Goal: Task Accomplishment & Management: Use online tool/utility

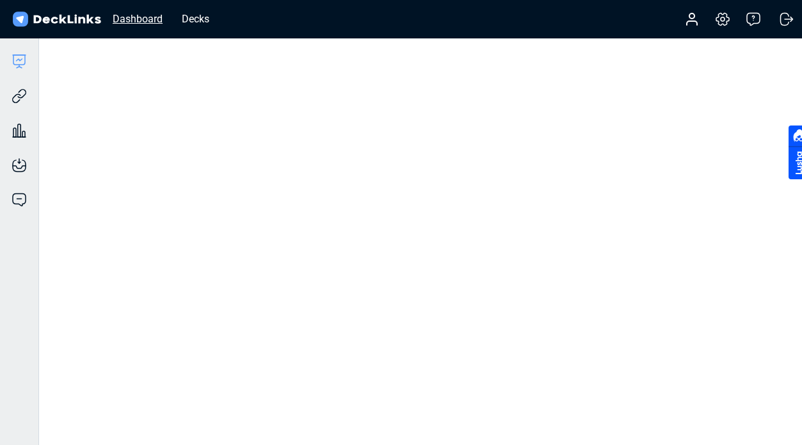
click at [130, 21] on div "Dashboard" at bounding box center [137, 19] width 63 height 16
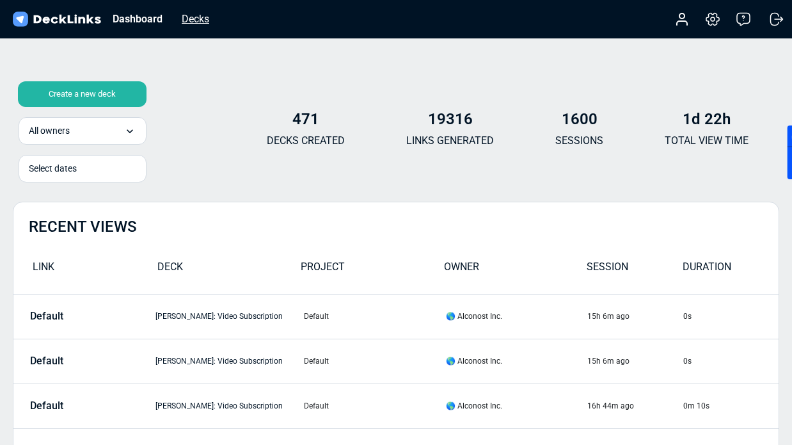
click at [186, 15] on div "Decks" at bounding box center [195, 19] width 40 height 16
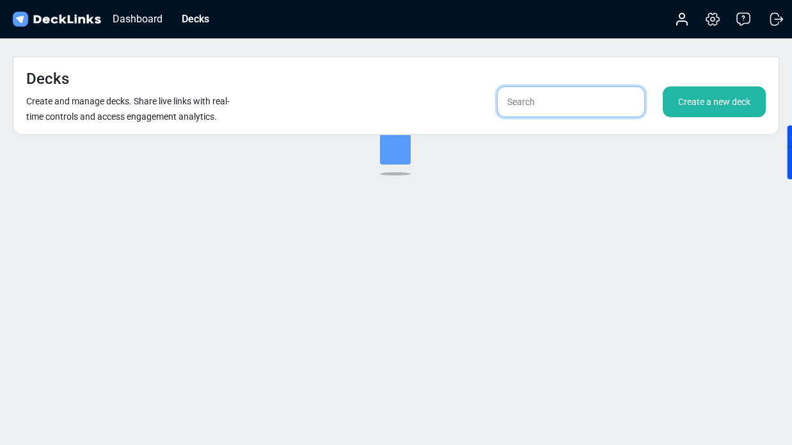
click at [582, 86] on input "text" at bounding box center [571, 101] width 148 height 31
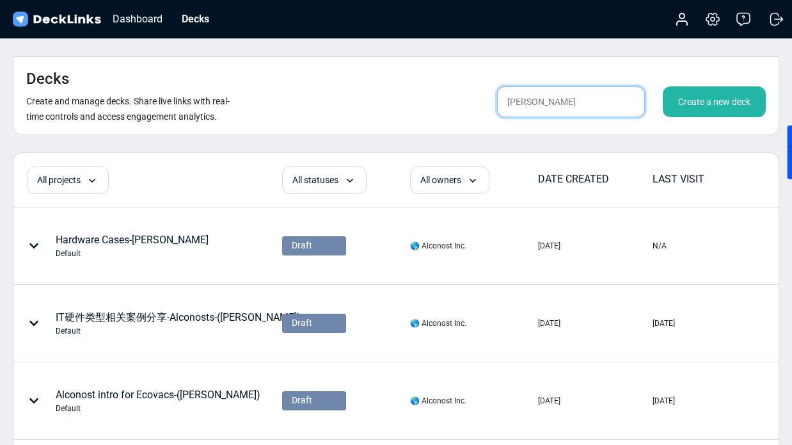
type input "[PERSON_NAME]"
click at [578, 86] on input "[PERSON_NAME]" at bounding box center [571, 101] width 148 height 31
click at [574, 86] on input "[PERSON_NAME]" at bounding box center [571, 101] width 148 height 31
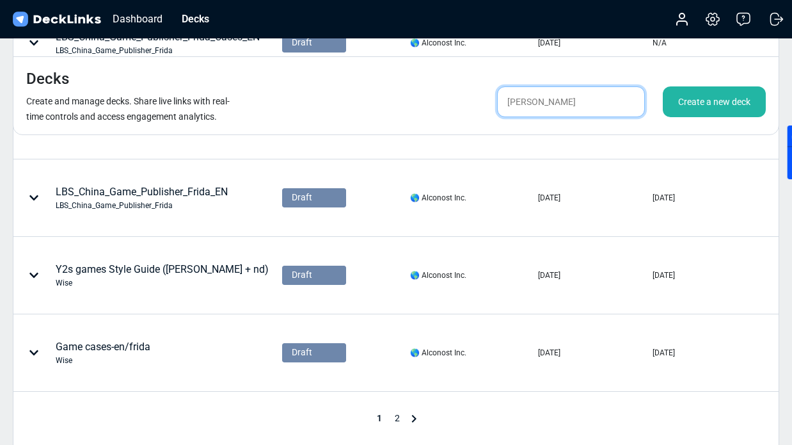
scroll to position [617, 0]
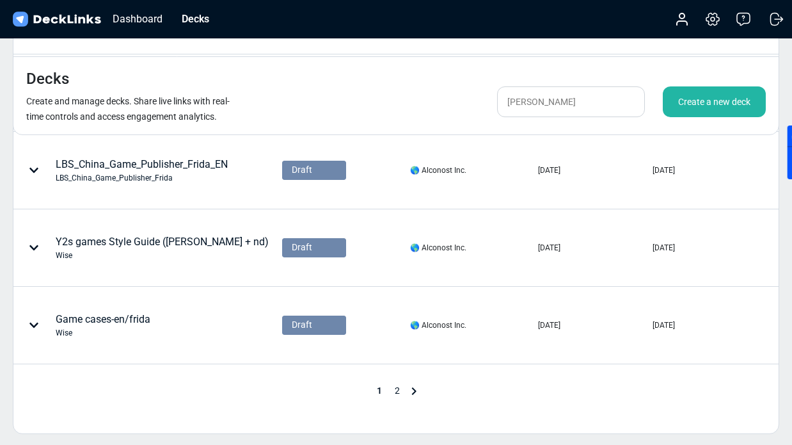
click at [397, 385] on span "2" at bounding box center [397, 390] width 18 height 10
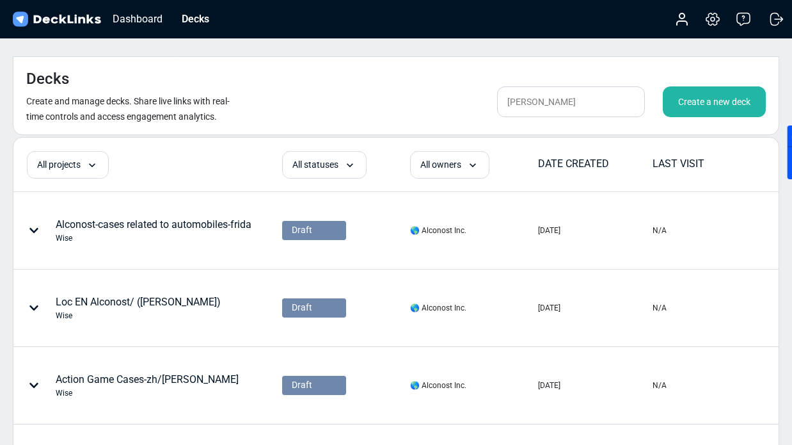
scroll to position [383, 0]
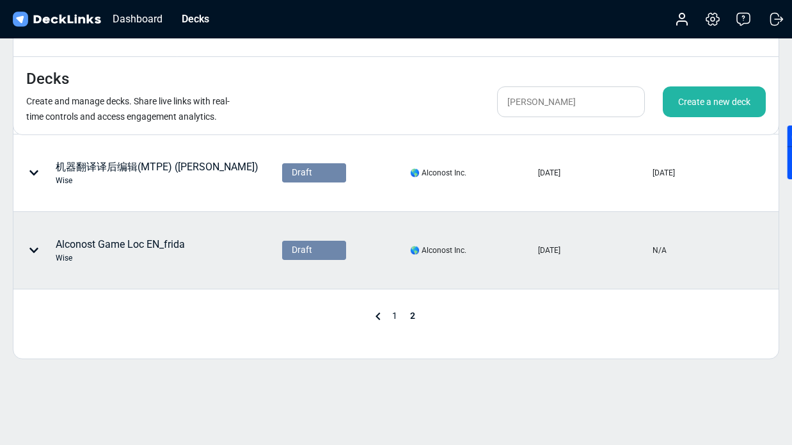
click at [162, 237] on div "Alconost Game Loc EN_frida Wise" at bounding box center [120, 250] width 129 height 27
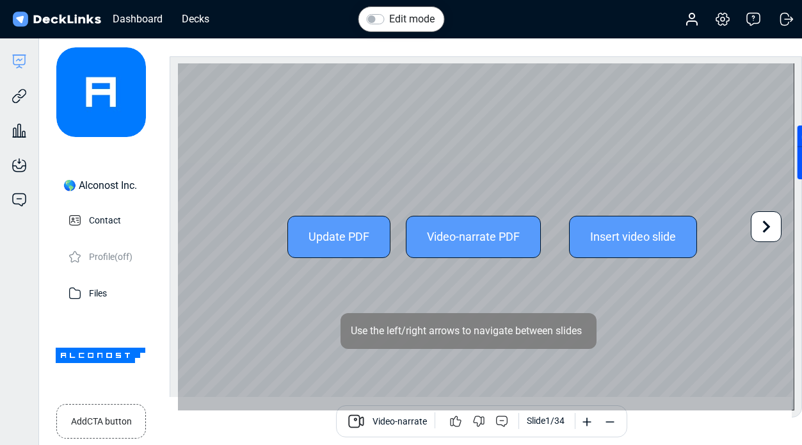
click at [766, 217] on icon at bounding box center [766, 226] width 24 height 24
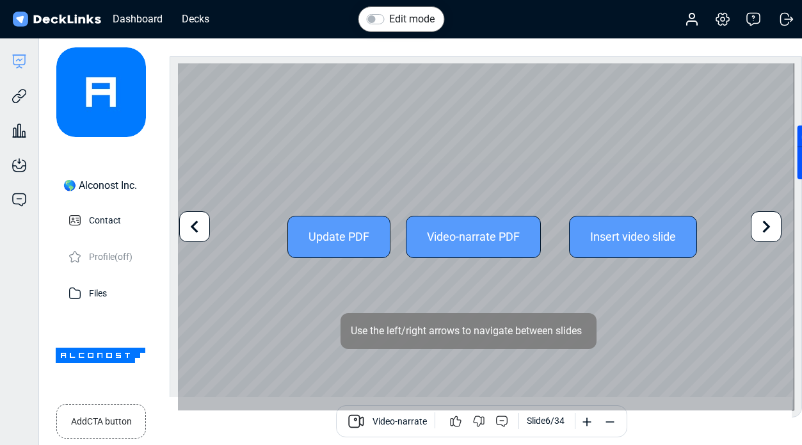
click at [766, 217] on icon at bounding box center [766, 226] width 24 height 24
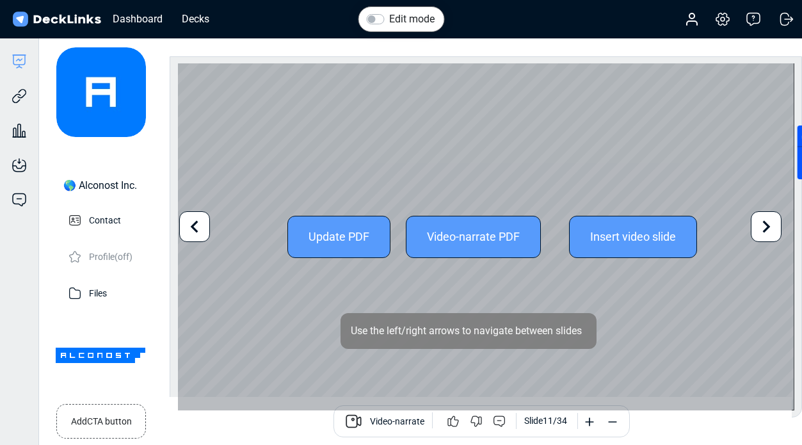
click at [766, 217] on icon at bounding box center [766, 226] width 24 height 24
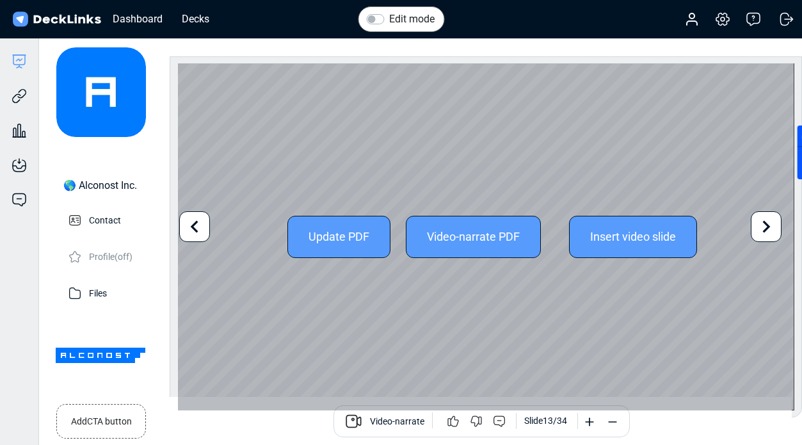
click at [766, 217] on icon at bounding box center [766, 226] width 24 height 24
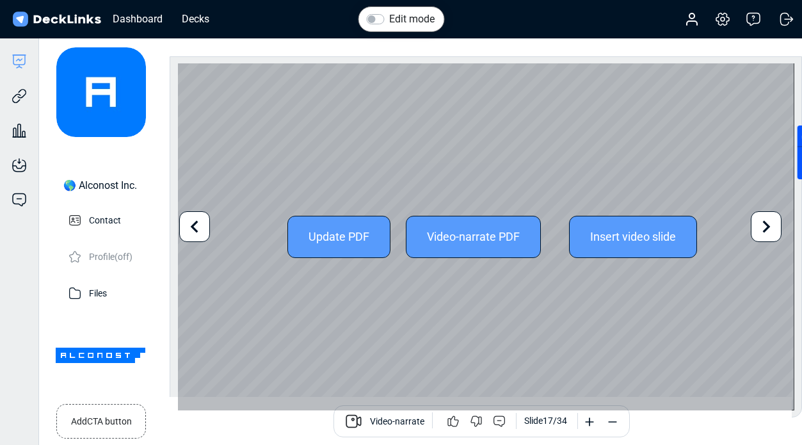
click at [766, 217] on icon at bounding box center [766, 226] width 24 height 24
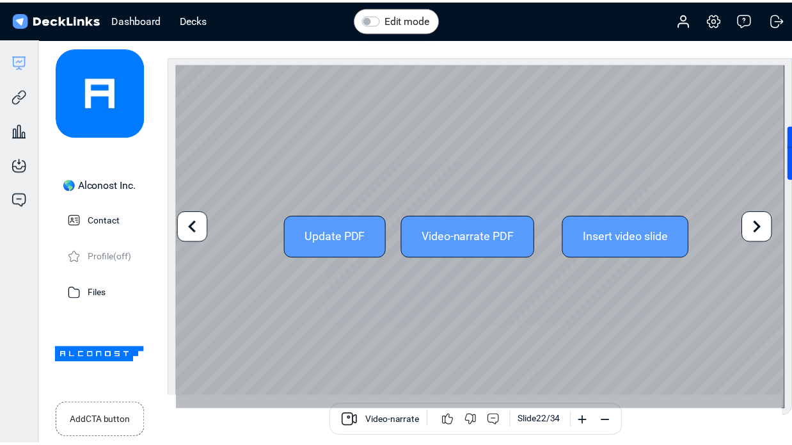
scroll to position [15, 0]
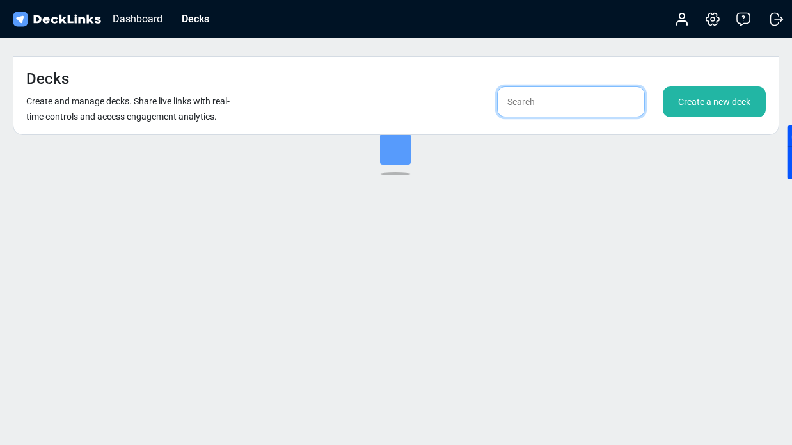
click at [532, 86] on input "text" at bounding box center [571, 101] width 148 height 31
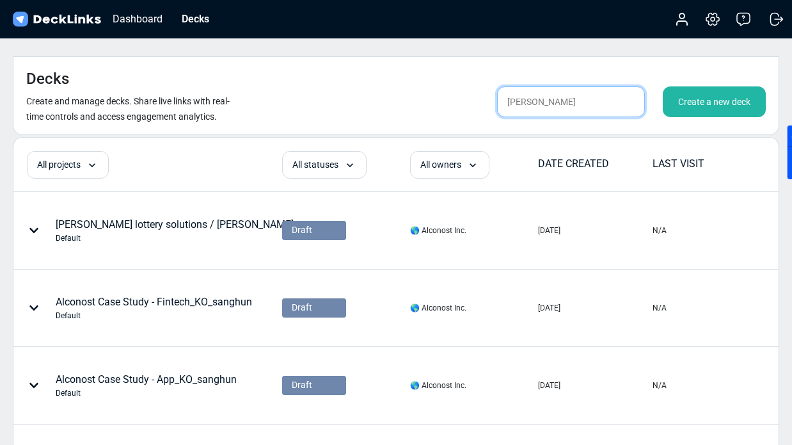
type input "[PERSON_NAME]"
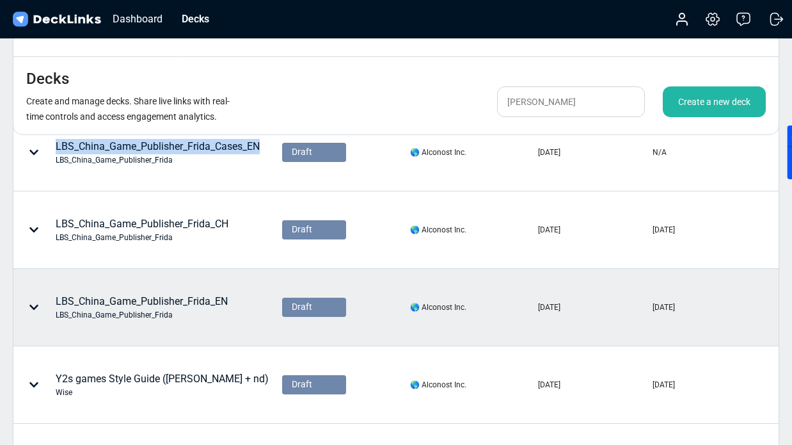
scroll to position [574, 0]
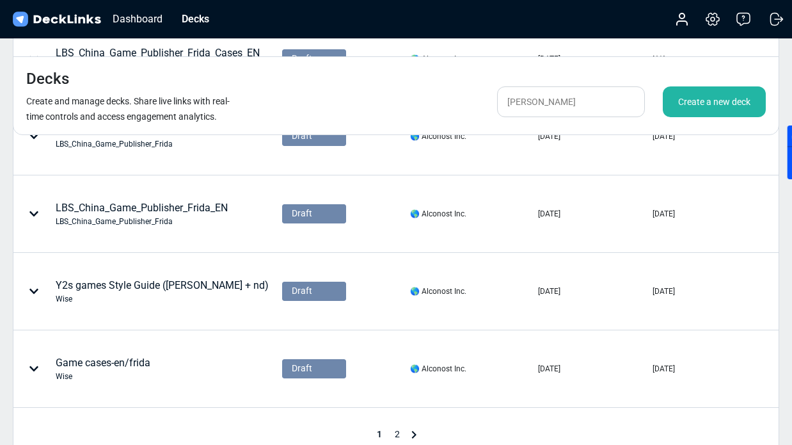
click at [395, 429] on span "2" at bounding box center [397, 434] width 18 height 10
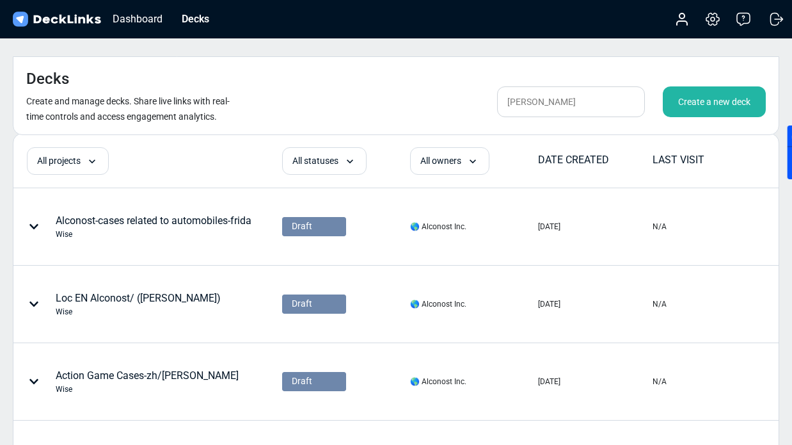
scroll to position [12, 0]
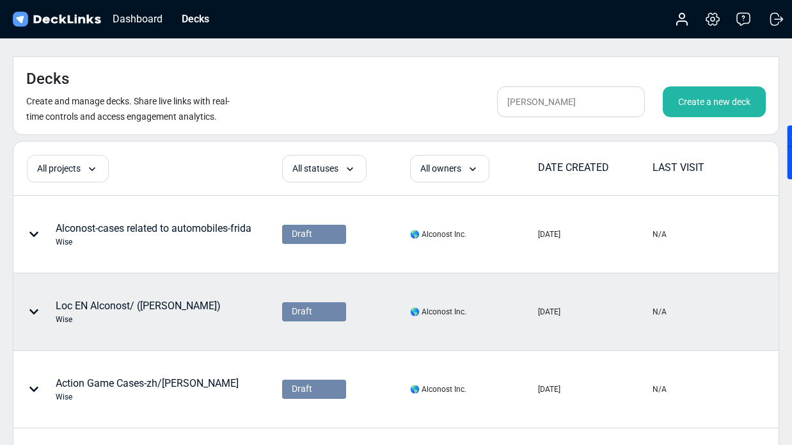
click at [148, 298] on div "Loc EN Alconost/ ([PERSON_NAME]) [PERSON_NAME]" at bounding box center [138, 311] width 165 height 27
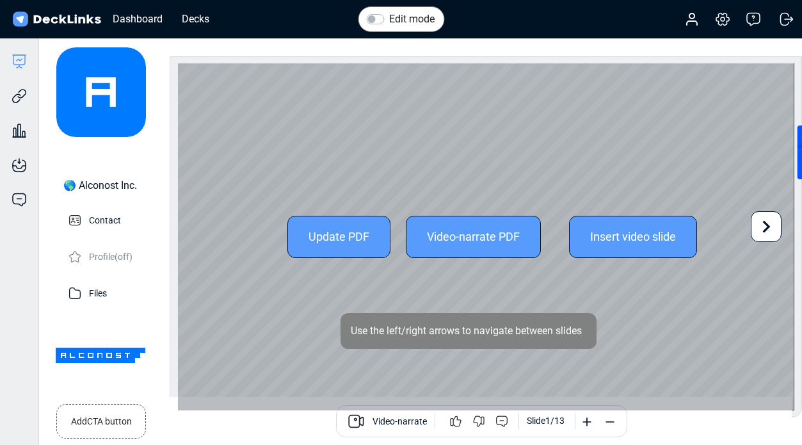
click at [755, 219] on icon at bounding box center [766, 226] width 24 height 24
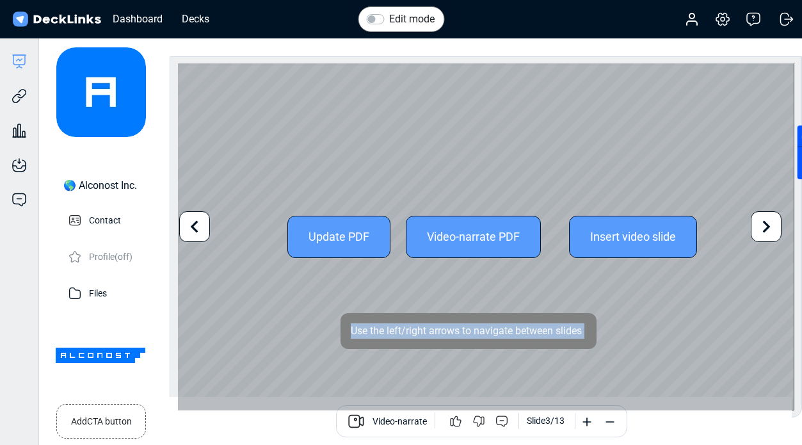
click at [755, 219] on icon at bounding box center [766, 226] width 24 height 24
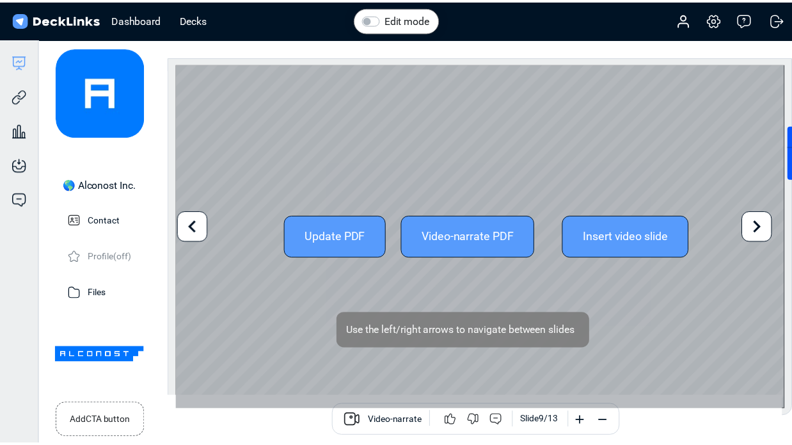
scroll to position [12, 0]
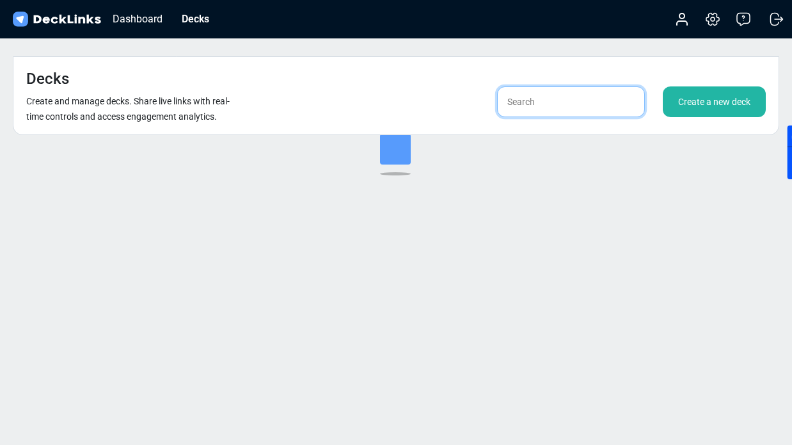
click at [518, 86] on input "text" at bounding box center [571, 101] width 148 height 31
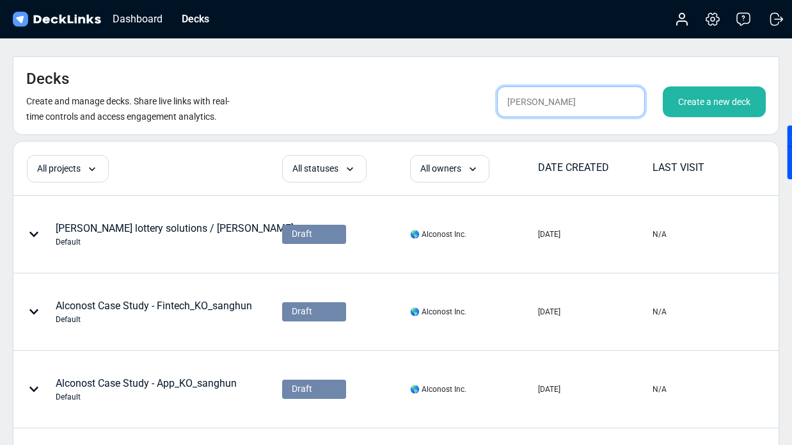
type input "[PERSON_NAME]"
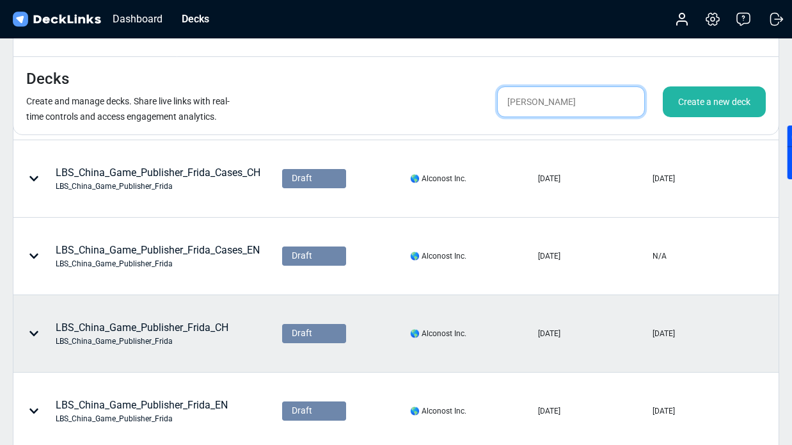
scroll to position [386, 0]
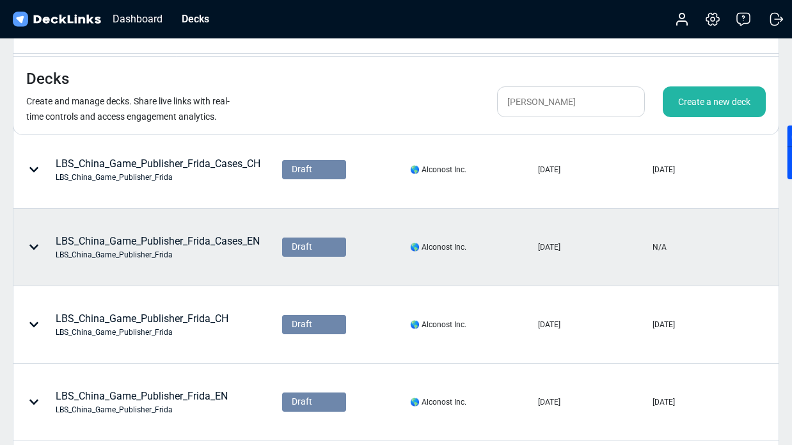
click at [36, 242] on icon at bounding box center [34, 247] width 10 height 10
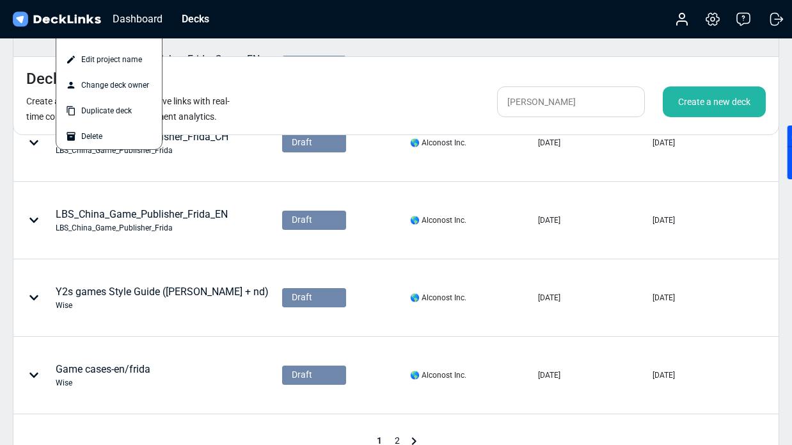
scroll to position [573, 0]
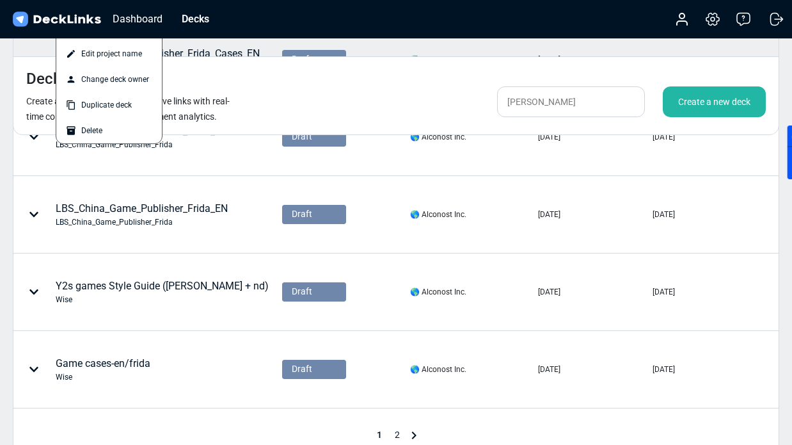
click at [178, 187] on div at bounding box center [396, 222] width 792 height 445
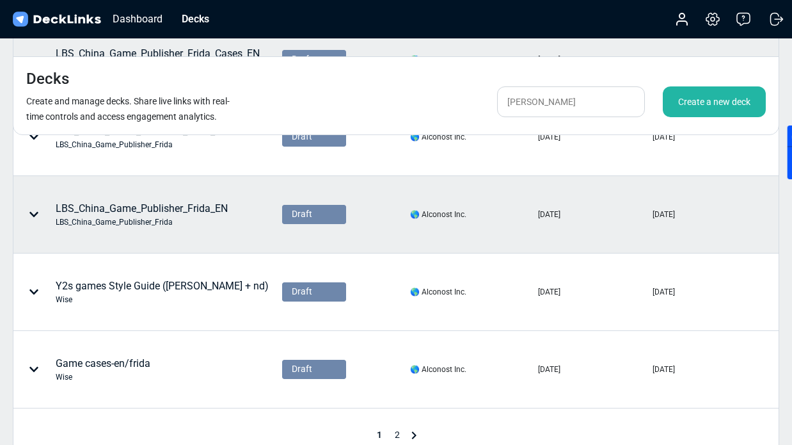
click at [184, 201] on div "LBS_China_Game_Publisher_Frida_EN LBS_China_Game_Publisher_Frida" at bounding box center [142, 214] width 172 height 27
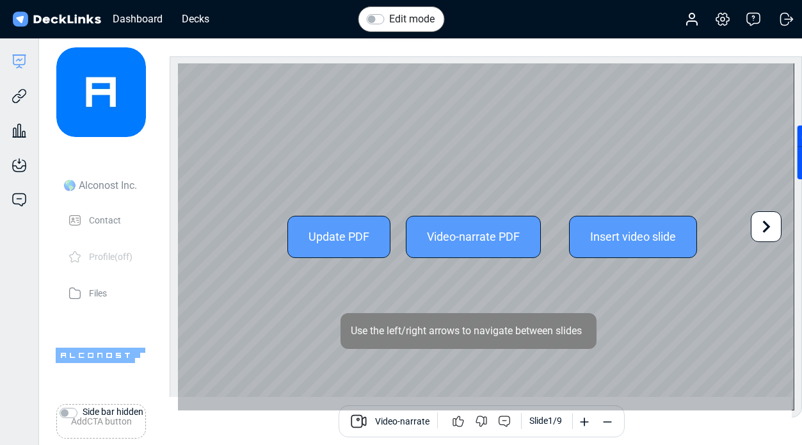
click at [770, 217] on icon at bounding box center [766, 226] width 24 height 24
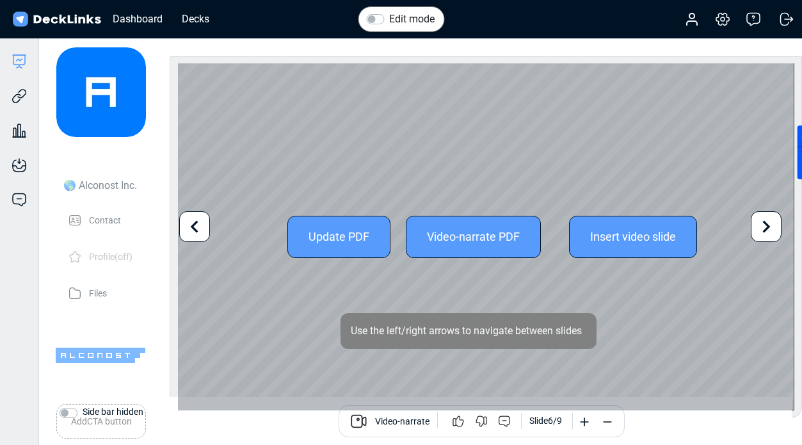
click at [770, 217] on icon at bounding box center [766, 226] width 24 height 24
click at [770, 217] on div "Update PDF Video-narrate PDF Insert video slide" at bounding box center [486, 236] width 616 height 347
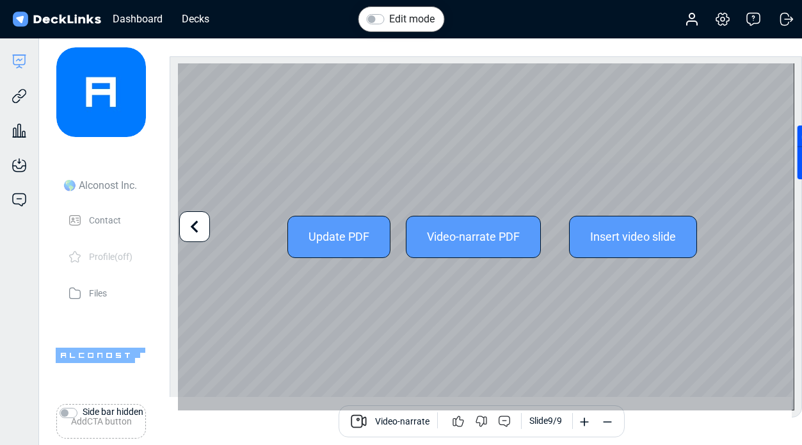
click at [180, 221] on div at bounding box center [194, 226] width 31 height 31
click at [186, 221] on icon at bounding box center [194, 226] width 24 height 24
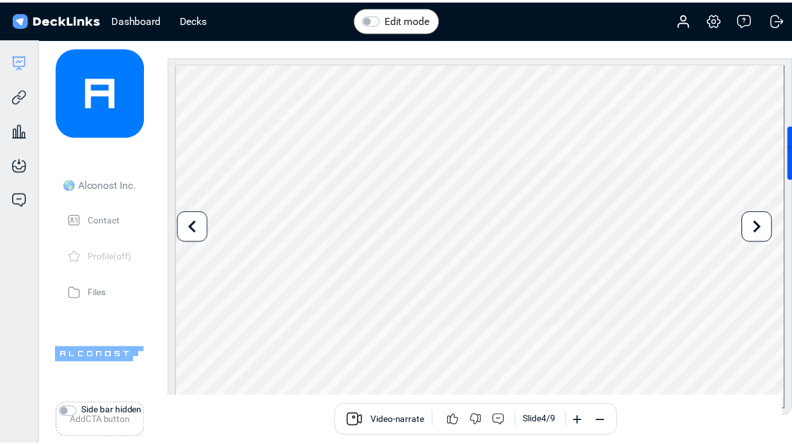
scroll to position [15, 0]
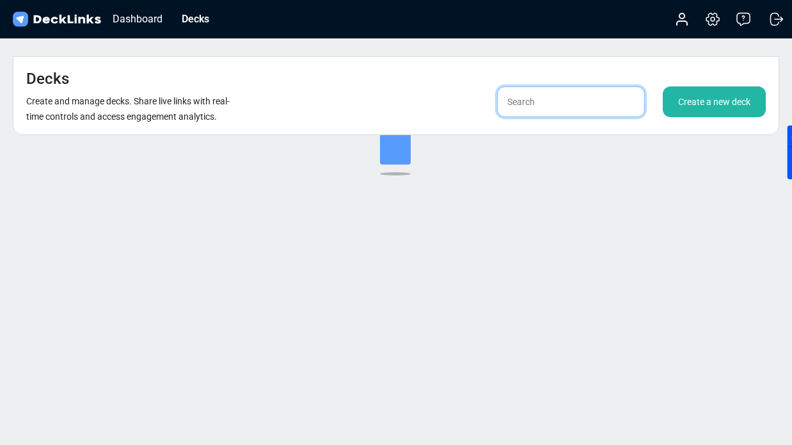
click at [526, 86] on input "text" at bounding box center [571, 101] width 148 height 31
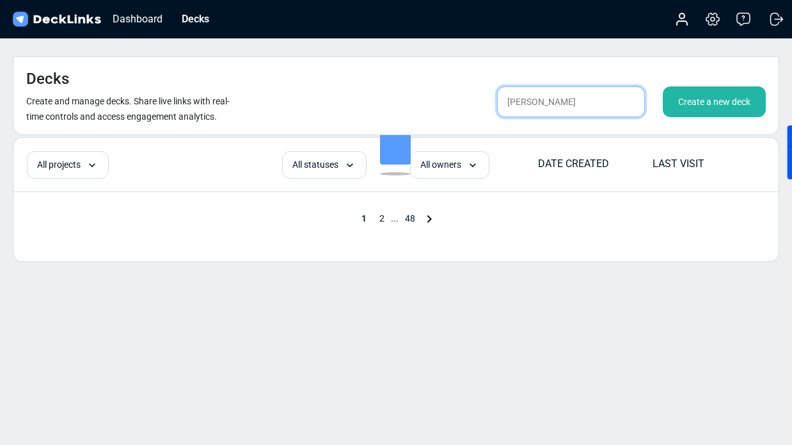
type input "[PERSON_NAME]"
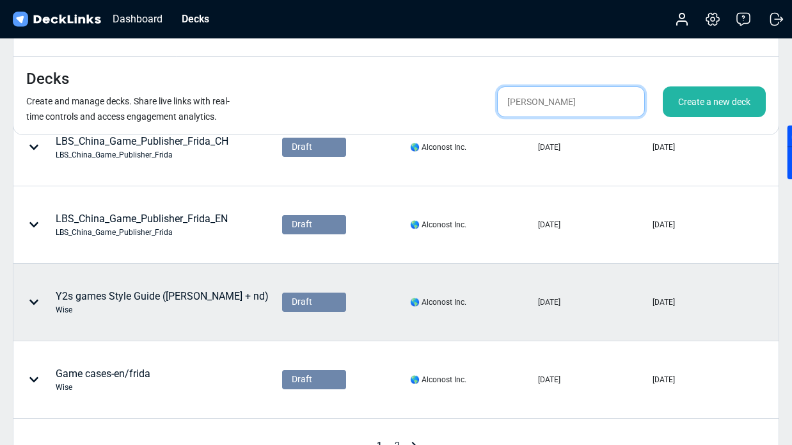
scroll to position [586, 0]
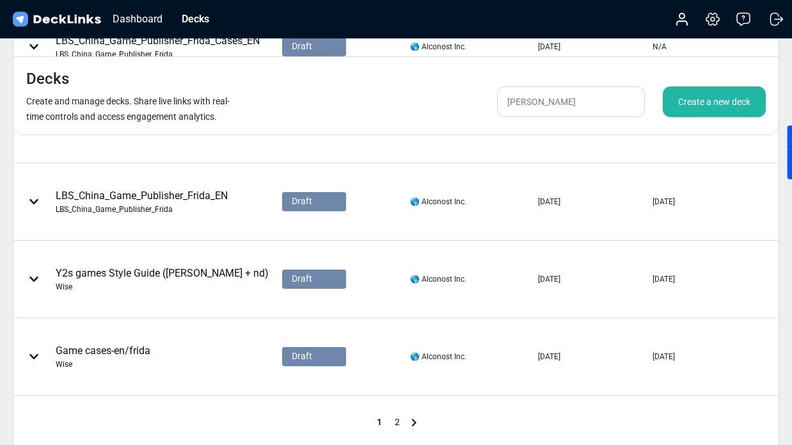
click at [399, 416] on span "2" at bounding box center [397, 421] width 18 height 10
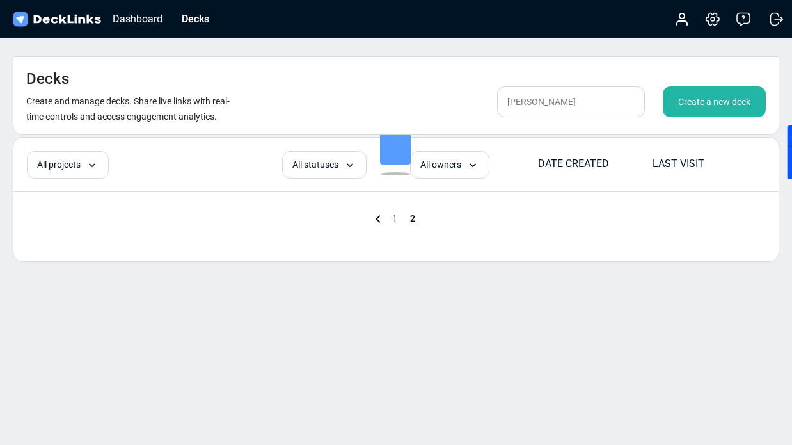
scroll to position [383, 0]
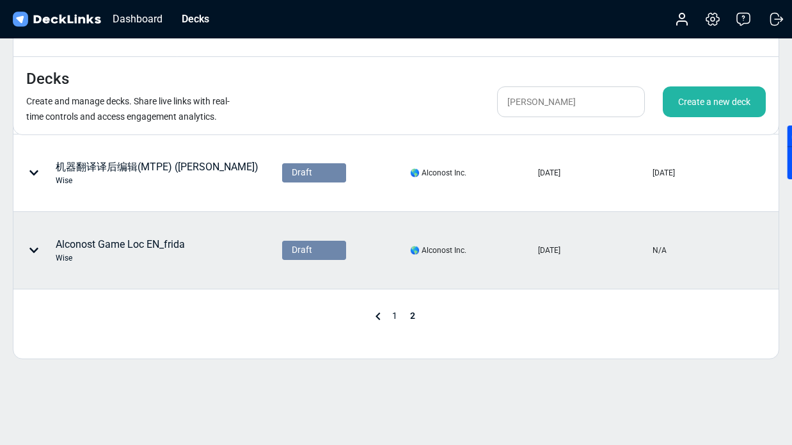
click at [156, 237] on div "Alconost Game Loc EN_frida Wise" at bounding box center [120, 250] width 129 height 27
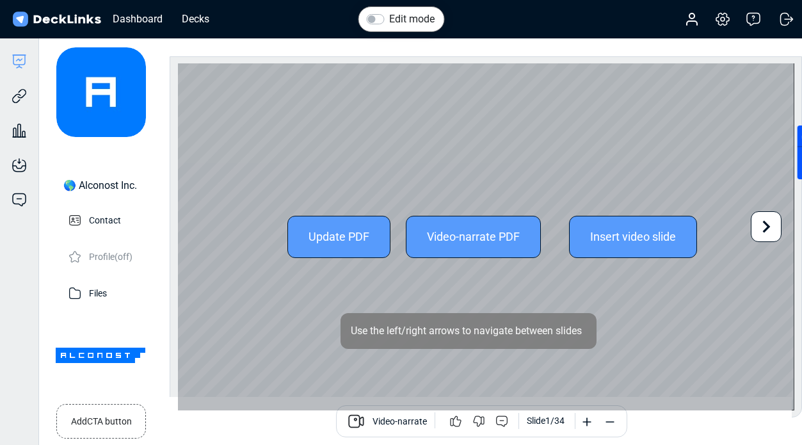
click at [763, 233] on icon at bounding box center [766, 226] width 24 height 24
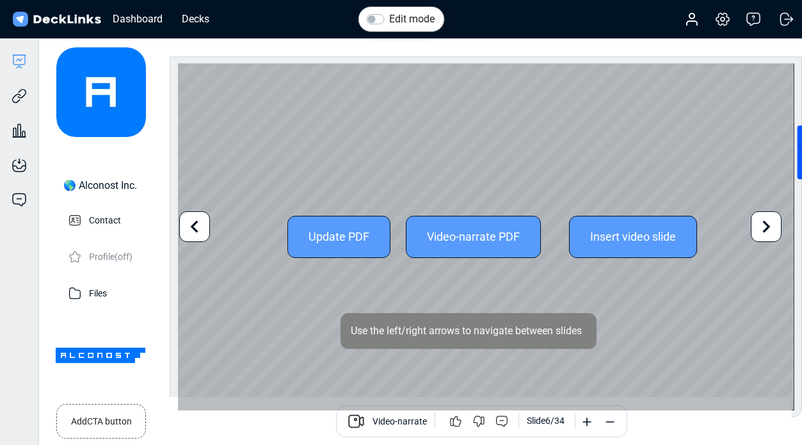
click at [763, 233] on icon at bounding box center [766, 226] width 24 height 24
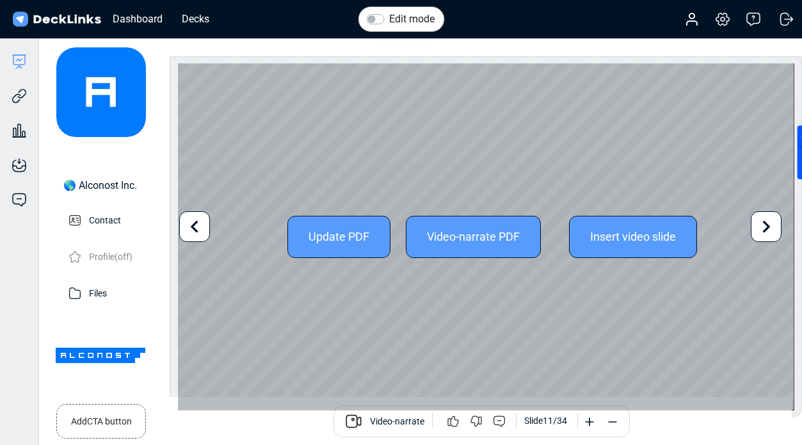
click at [763, 233] on icon at bounding box center [766, 226] width 24 height 24
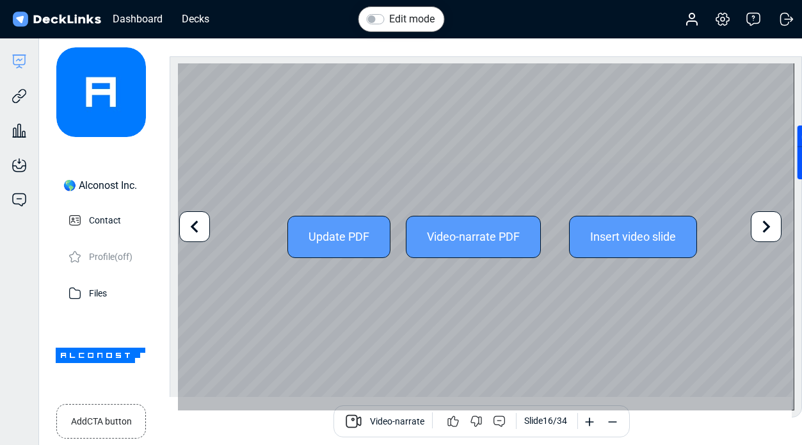
click at [763, 233] on icon at bounding box center [766, 226] width 24 height 24
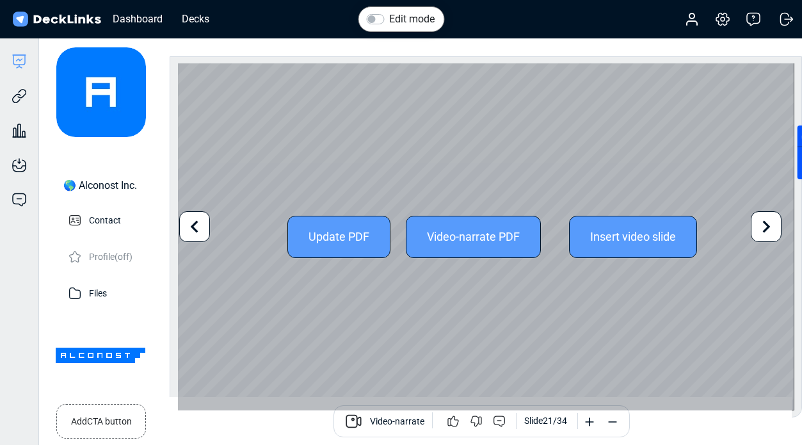
click at [763, 233] on icon at bounding box center [766, 226] width 24 height 24
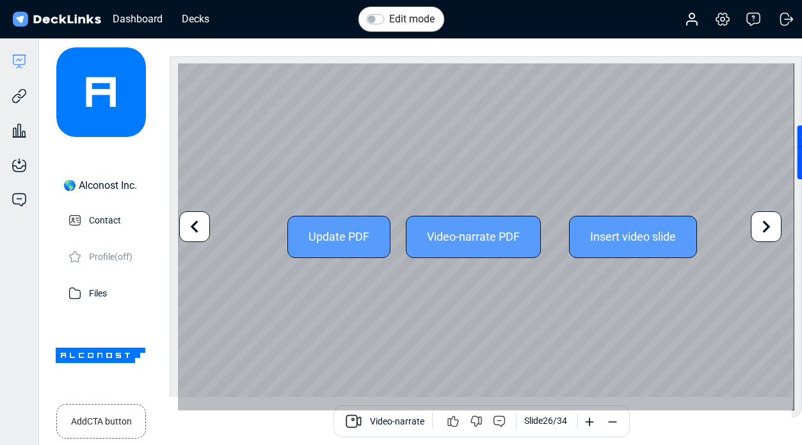
click at [763, 233] on icon at bounding box center [766, 226] width 24 height 24
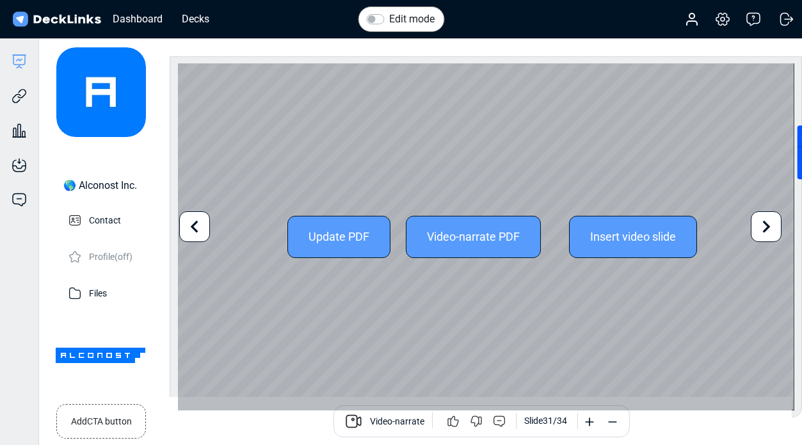
click at [763, 233] on icon at bounding box center [766, 226] width 24 height 24
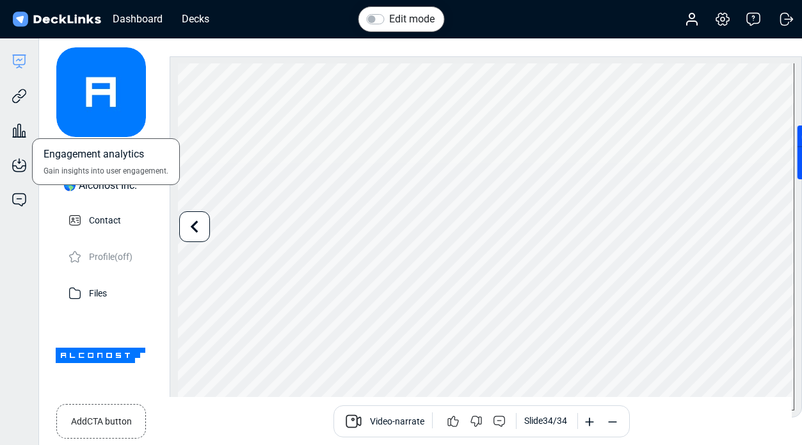
click at [22, 104] on div "Engagement analytics Gain insights into user engagement." at bounding box center [19, 121] width 38 height 35
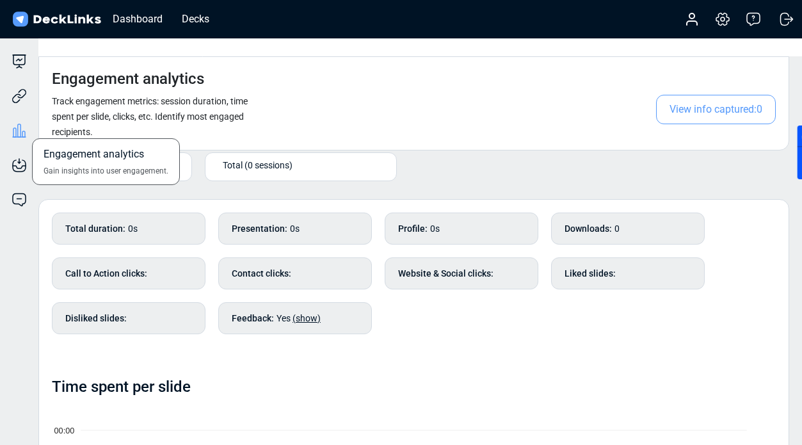
click at [17, 105] on div "Engagement analytics Gain insights into user engagement." at bounding box center [19, 121] width 38 height 35
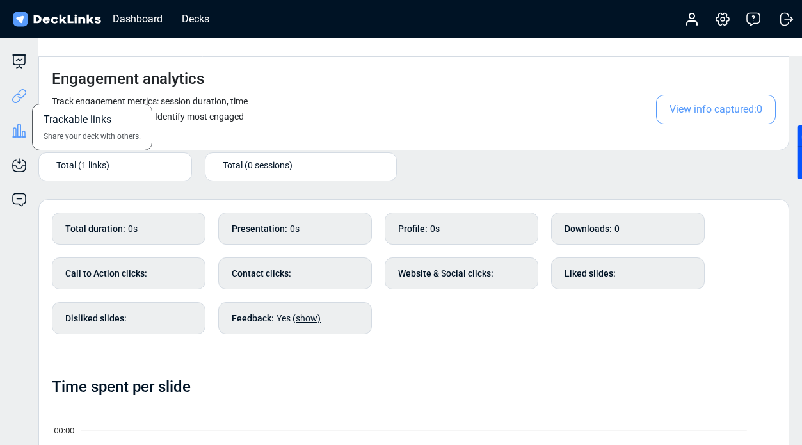
click at [12, 97] on icon at bounding box center [19, 95] width 15 height 15
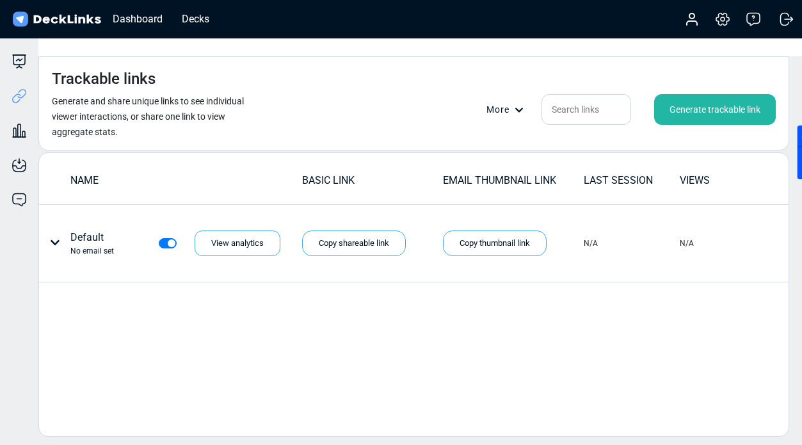
click at [704, 94] on div "Generate trackable link" at bounding box center [715, 109] width 122 height 31
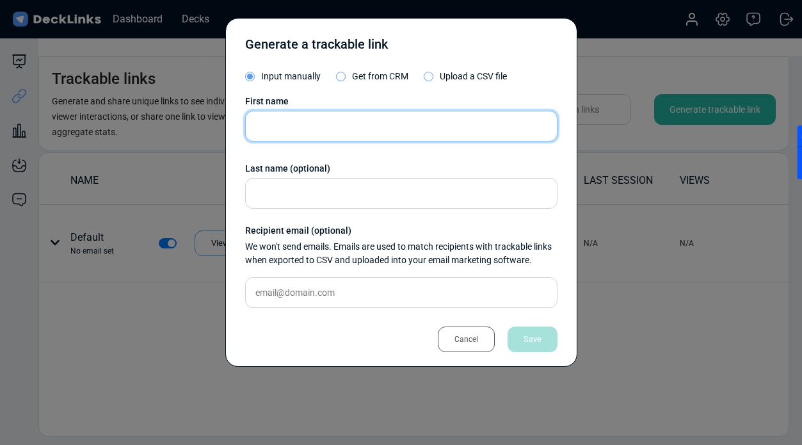
click at [335, 134] on input "text" at bounding box center [401, 126] width 312 height 31
paste input "[PERSON_NAME] [PERSON_NAME][EMAIL_ADDRESS][DOMAIN_NAME]"
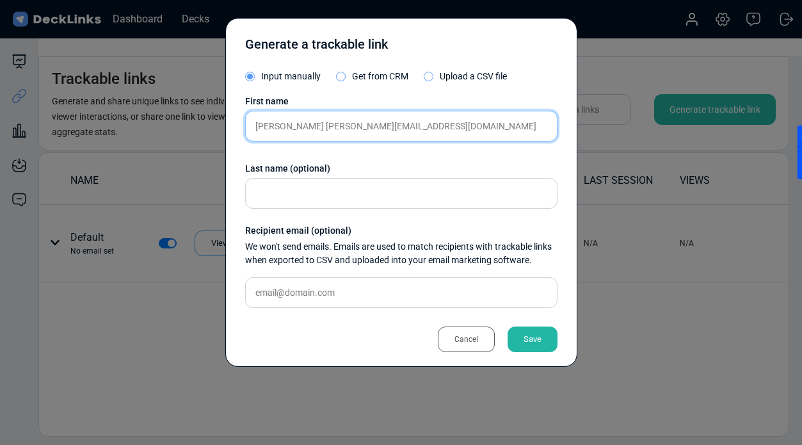
drag, startPoint x: 322, startPoint y: 126, endPoint x: 526, endPoint y: 125, distance: 203.4
click at [526, 125] on input "[PERSON_NAME] [PERSON_NAME][EMAIL_ADDRESS][DOMAIN_NAME]" at bounding box center [401, 126] width 312 height 31
type input "[PERSON_NAME]"
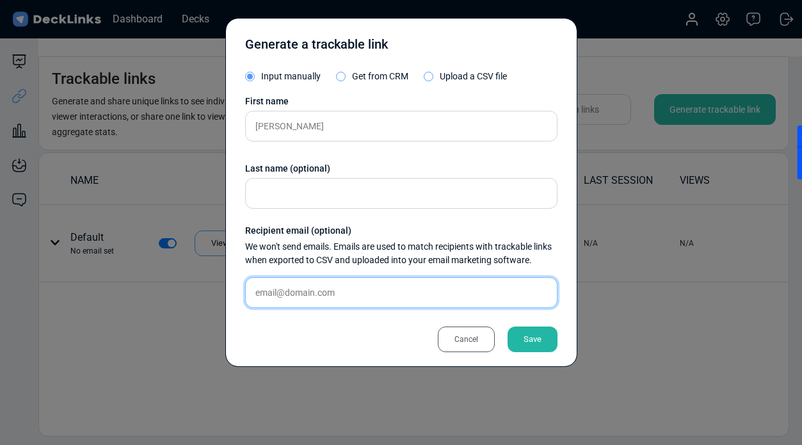
click at [351, 299] on input "text" at bounding box center [401, 292] width 312 height 31
paste input "[PERSON_NAME][EMAIL_ADDRESS][DOMAIN_NAME]"
type input "[PERSON_NAME][EMAIL_ADDRESS][DOMAIN_NAME]"
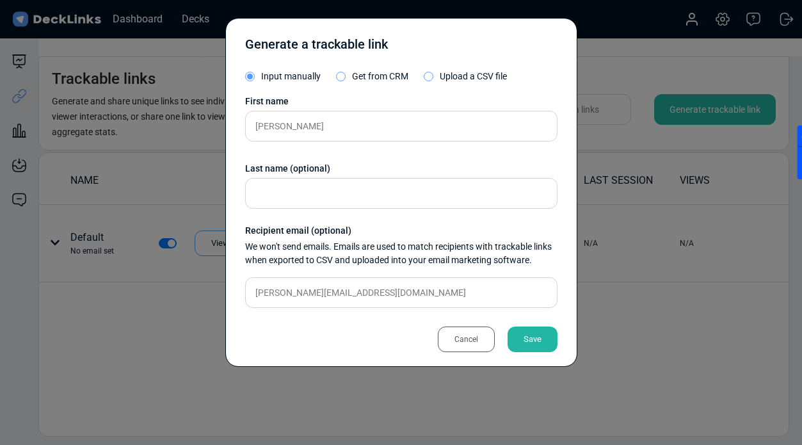
click at [522, 334] on div "Save" at bounding box center [532, 339] width 50 height 26
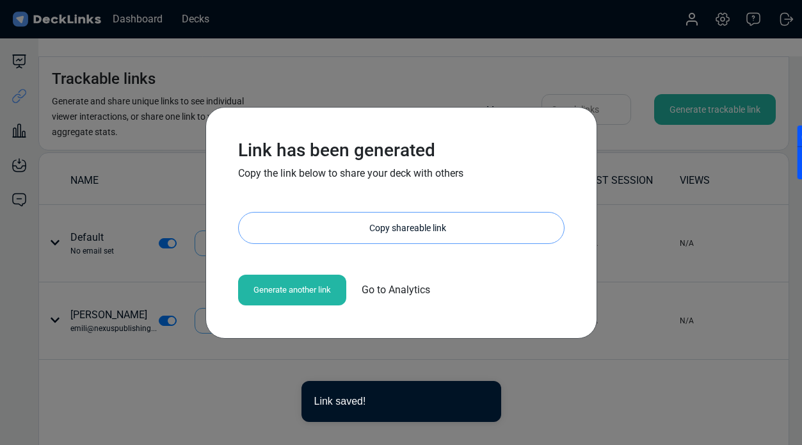
click at [434, 225] on div "Copy shareable link" at bounding box center [407, 227] width 312 height 31
